Goal: Register for event/course

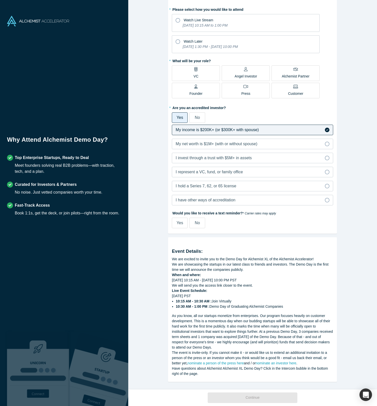
scroll to position [32, 0]
click at [179, 43] on icon at bounding box center [178, 41] width 5 height 5
click at [0, 0] on input "Watch Later [DATE] 1:30 PM - [DATE] 10:00 PM" at bounding box center [0, 0] width 0 height 0
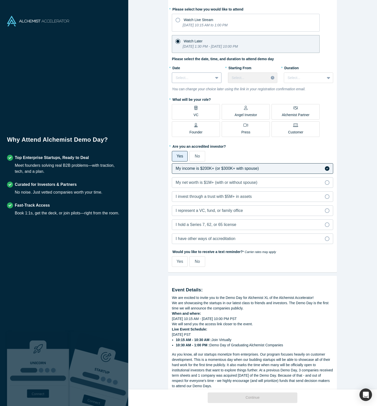
click at [208, 79] on div at bounding box center [193, 78] width 34 height 6
click at [194, 128] on div "[DATE]" at bounding box center [196, 127] width 49 height 9
click at [243, 80] on div at bounding box center [248, 78] width 33 height 6
click at [248, 120] on div "2:00 PM (PST)" at bounding box center [252, 122] width 49 height 9
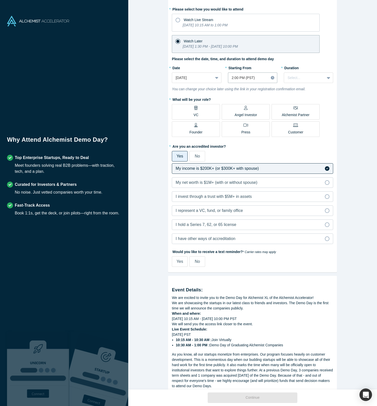
click at [299, 71] on div "* Duration Select..." at bounding box center [308, 73] width 49 height 19
click at [294, 78] on div at bounding box center [305, 78] width 34 height 6
click at [301, 111] on div "1.5 hours" at bounding box center [308, 108] width 49 height 9
click at [238, 115] on p "Angel Investor" at bounding box center [246, 114] width 23 height 5
click at [0, 0] on input "Angel Investor" at bounding box center [0, 0] width 0 height 0
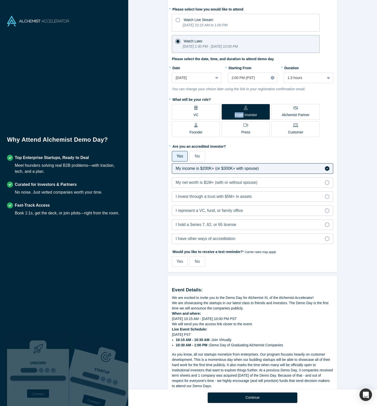
click at [238, 115] on p "Angel Investor" at bounding box center [246, 114] width 23 height 5
click at [0, 0] on input "Angel Investor" at bounding box center [0, 0] width 0 height 0
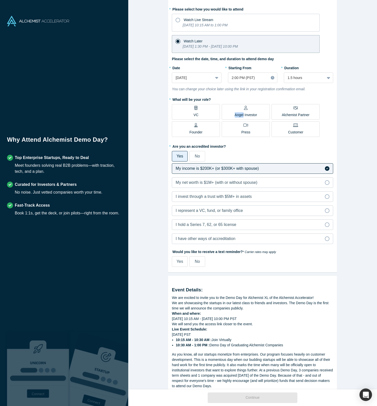
click at [238, 115] on p "Angel Investor" at bounding box center [246, 114] width 23 height 5
click at [0, 0] on input "Angel Investor" at bounding box center [0, 0] width 0 height 0
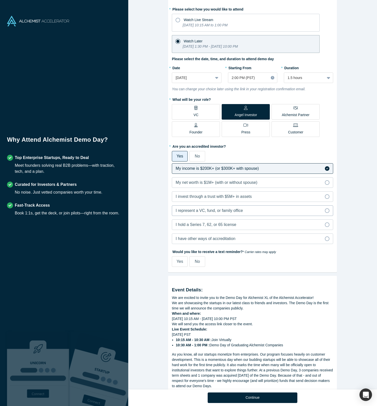
click at [253, 212] on label "I represent a VC, fund, or family office" at bounding box center [253, 210] width 162 height 11
click at [0, 0] on input "I represent a VC, fund, or family office" at bounding box center [0, 0] width 0 height 0
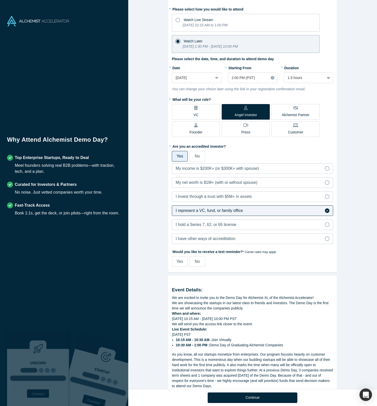
click at [182, 262] on span "Yes" at bounding box center [180, 261] width 7 height 4
click at [0, 0] on input "Yes" at bounding box center [0, 0] width 0 height 0
select select "US"
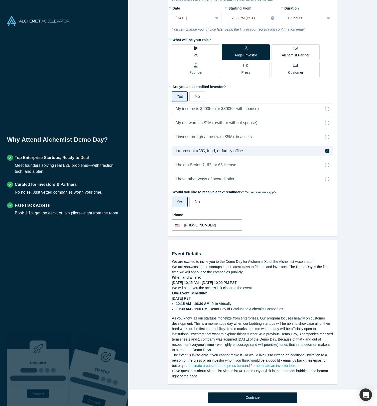
scroll to position [97, 0]
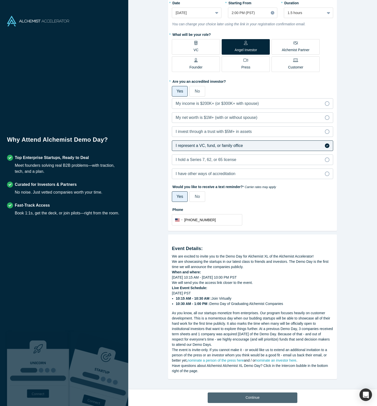
click at [251, 396] on button "Continue" at bounding box center [253, 398] width 90 height 11
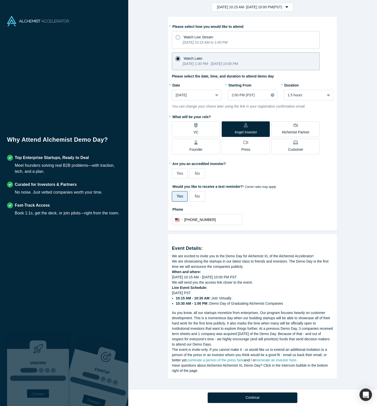
scroll to position [15, 0]
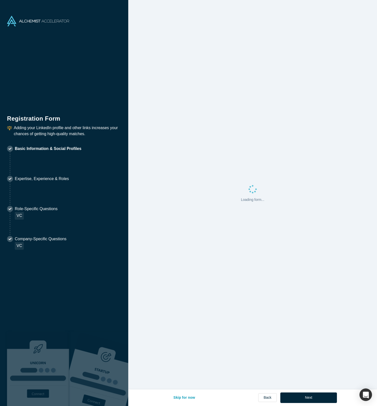
select select "US"
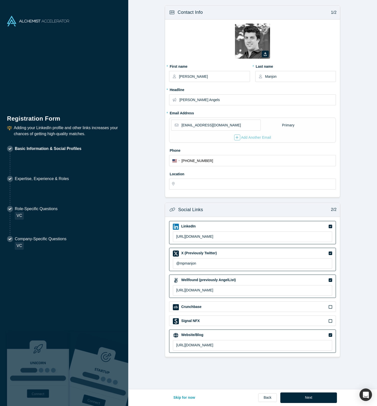
type input "[GEOGRAPHIC_DATA], [GEOGRAPHIC_DATA], [GEOGRAPHIC_DATA]"
click at [267, 54] on icon "button" at bounding box center [265, 54] width 3 height 4
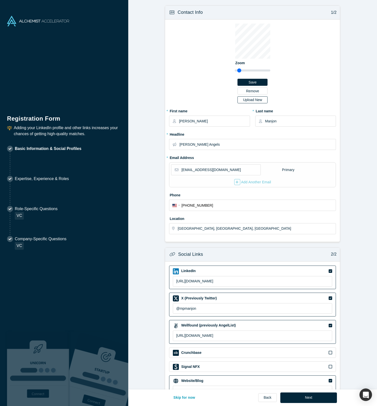
click at [258, 100] on div "Upload New" at bounding box center [252, 100] width 23 height 4
click at [0, 0] on input "Upload New" at bounding box center [0, 0] width 0 height 0
click at [247, 141] on input "[PERSON_NAME] Angels" at bounding box center [258, 144] width 156 height 11
click at [256, 146] on input "[PERSON_NAME] Angels" at bounding box center [258, 144] width 156 height 11
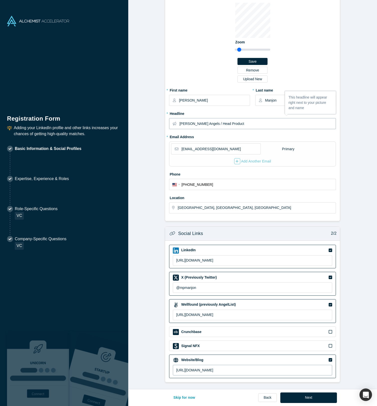
type input "[PERSON_NAME] Angels / Head Product"
click at [254, 371] on input "[URL][DOMAIN_NAME]" at bounding box center [253, 370] width 160 height 11
click at [233, 376] on div "Website/Blog [URL][DOMAIN_NAME]" at bounding box center [252, 367] width 167 height 24
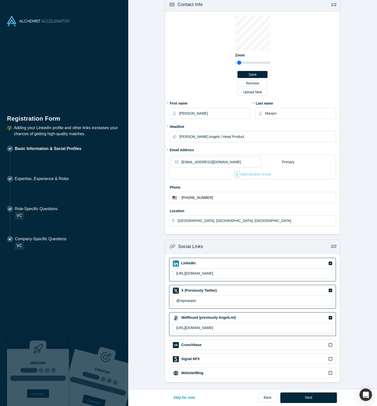
click at [233, 371] on div "Website/Blog" at bounding box center [253, 373] width 160 height 6
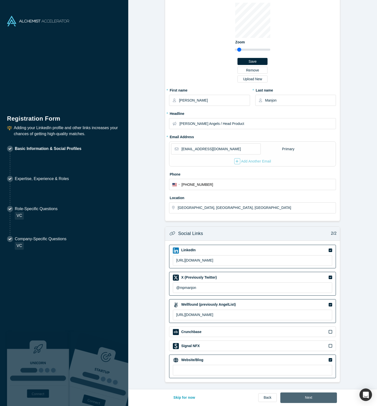
click at [304, 395] on button "Next" at bounding box center [309, 398] width 57 height 11
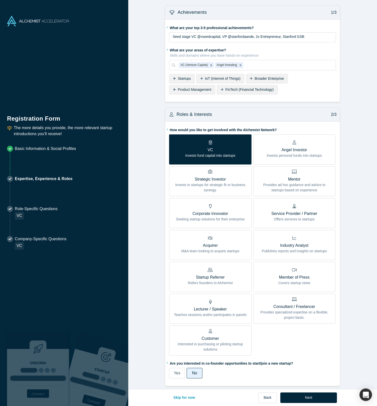
scroll to position [149, 0]
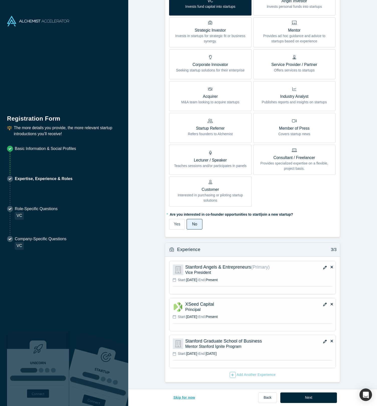
click at [187, 399] on button "Skip for now" at bounding box center [184, 398] width 32 height 11
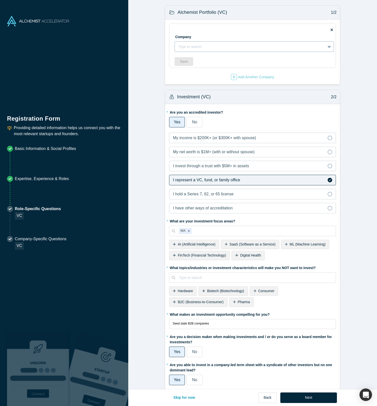
click at [247, 49] on div at bounding box center [251, 47] width 144 height 6
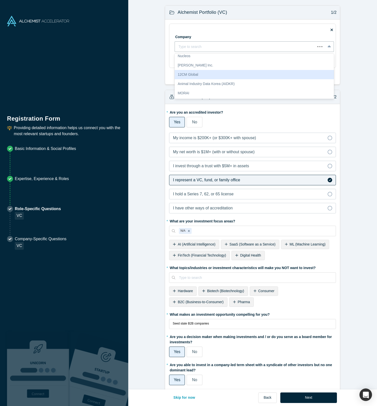
scroll to position [11, 0]
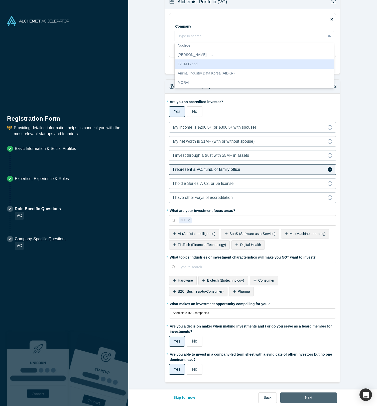
click at [303, 397] on button "Next" at bounding box center [309, 398] width 57 height 11
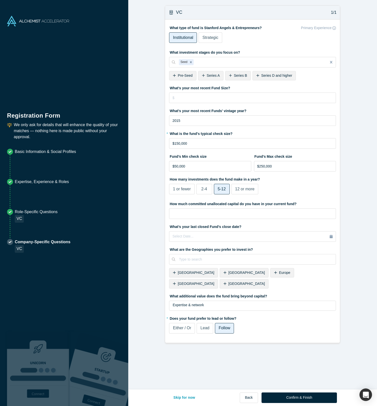
scroll to position [0, 0]
click at [188, 399] on button "Skip for now" at bounding box center [184, 398] width 32 height 11
